Goal: Information Seeking & Learning: Learn about a topic

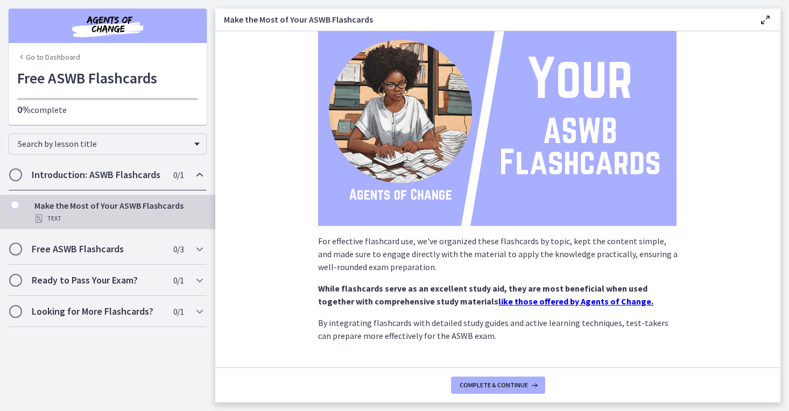
scroll to position [119, 0]
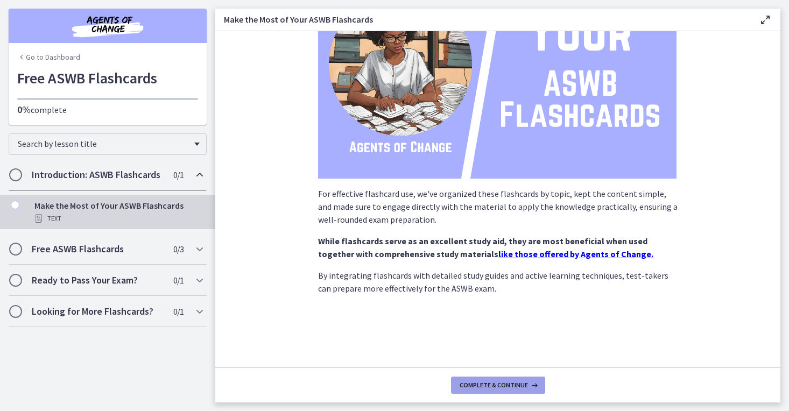
click at [491, 389] on span "Complete & continue" at bounding box center [493, 385] width 68 height 9
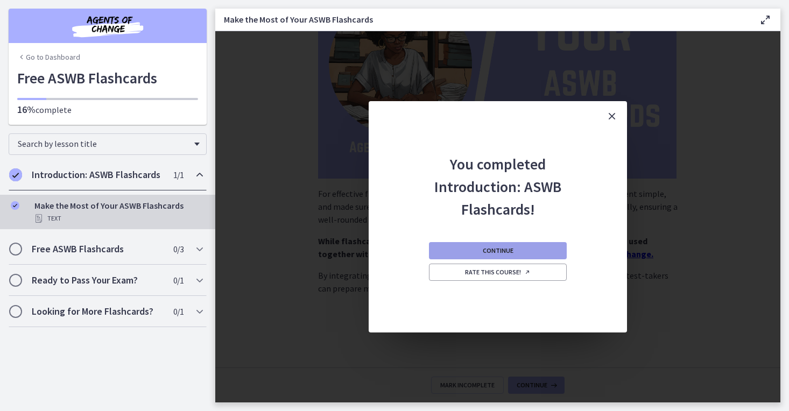
click at [490, 248] on span "Continue" at bounding box center [497, 250] width 31 height 9
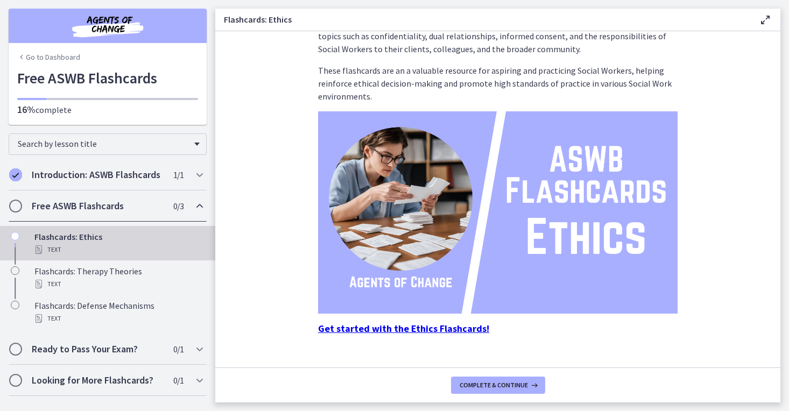
scroll to position [77, 0]
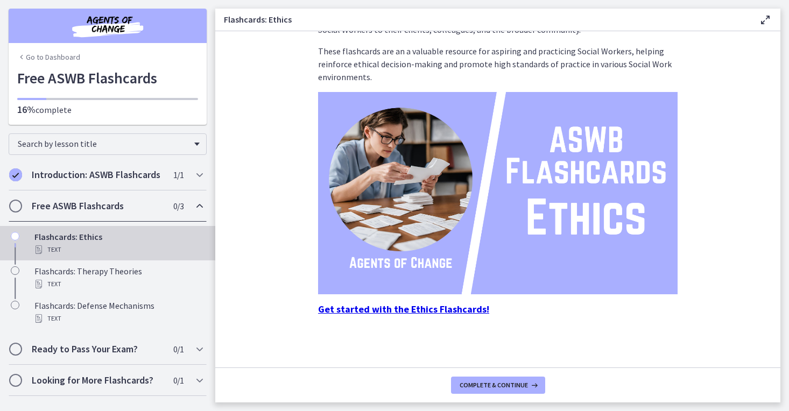
click at [451, 303] on strong "Get started with the Ethics Flashcards!" at bounding box center [403, 309] width 171 height 12
click at [437, 309] on strong "Get started with the Ethics Flashcards!" at bounding box center [403, 309] width 171 height 12
click at [380, 311] on strong "Get started with the Ethics Flashcards!" at bounding box center [403, 309] width 171 height 12
